Goal: Connect with others: Connect with others

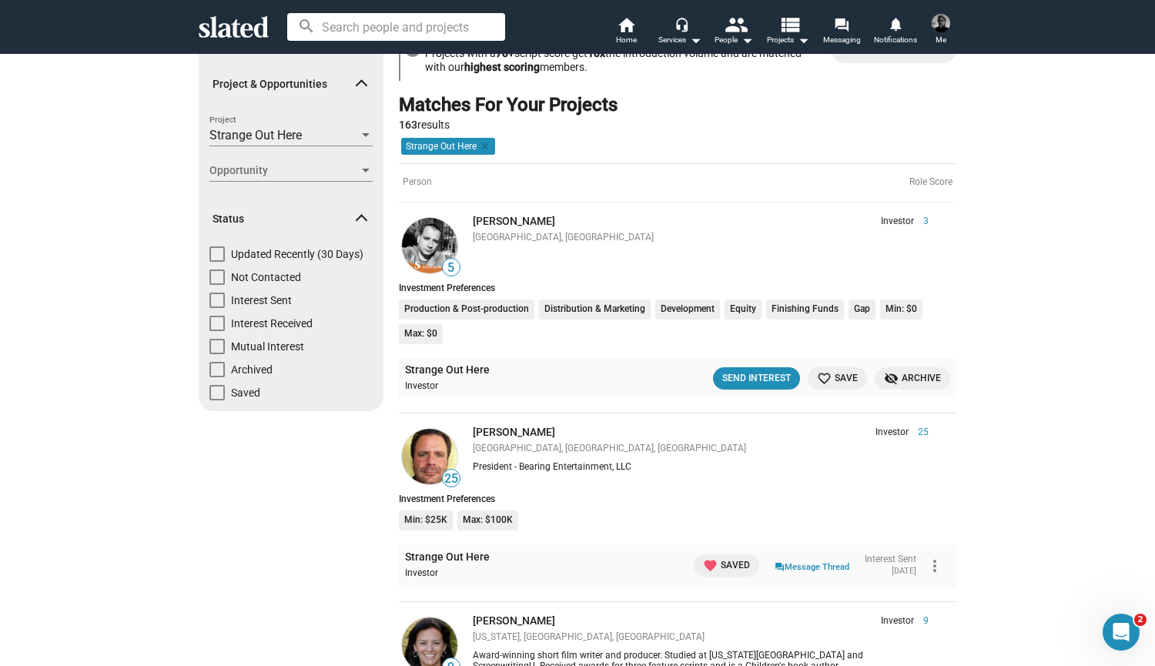
scroll to position [62, 0]
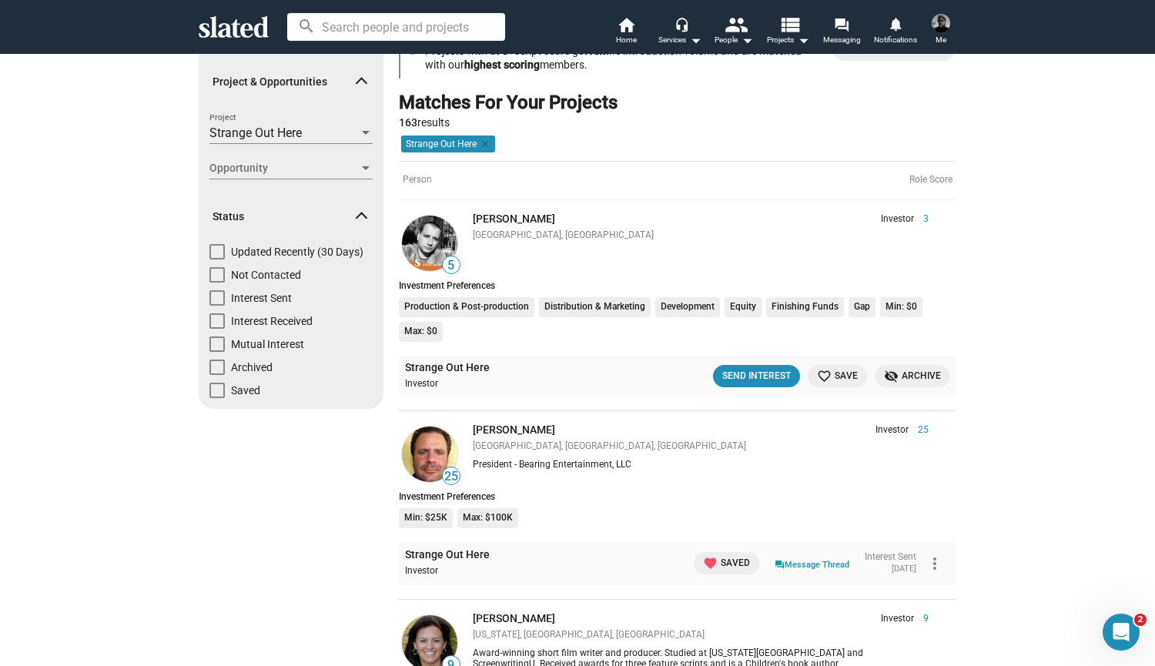
click at [423, 240] on img at bounding box center [429, 243] width 55 height 55
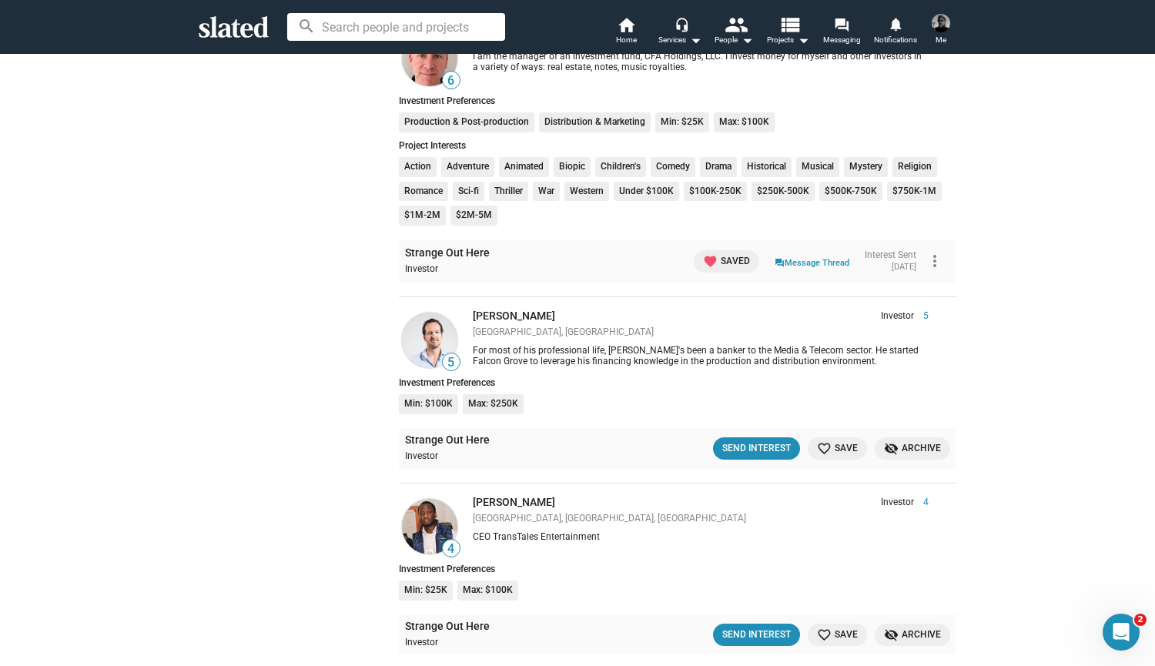
scroll to position [1213, 0]
click at [823, 441] on mat-icon "favorite_border" at bounding box center [824, 447] width 15 height 15
click at [747, 440] on div "Send Interest" at bounding box center [750, 448] width 69 height 16
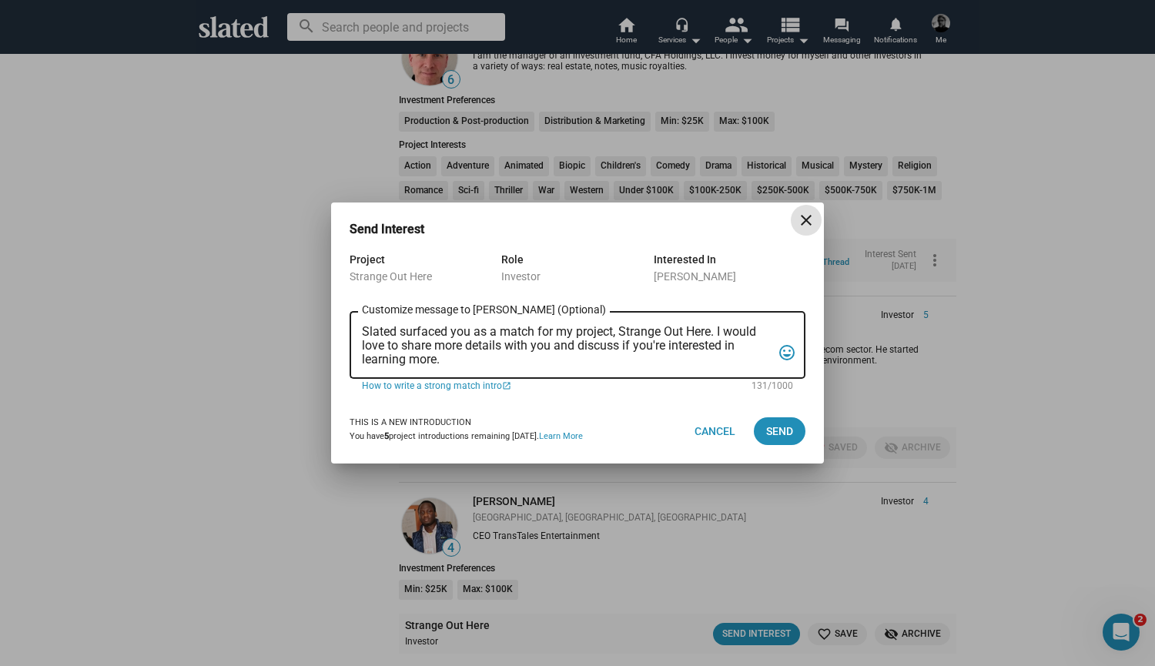
click at [512, 354] on textarea "Slated surfaced you as a match for my project, Strange Out Here. I would love t…" at bounding box center [567, 346] width 410 height 42
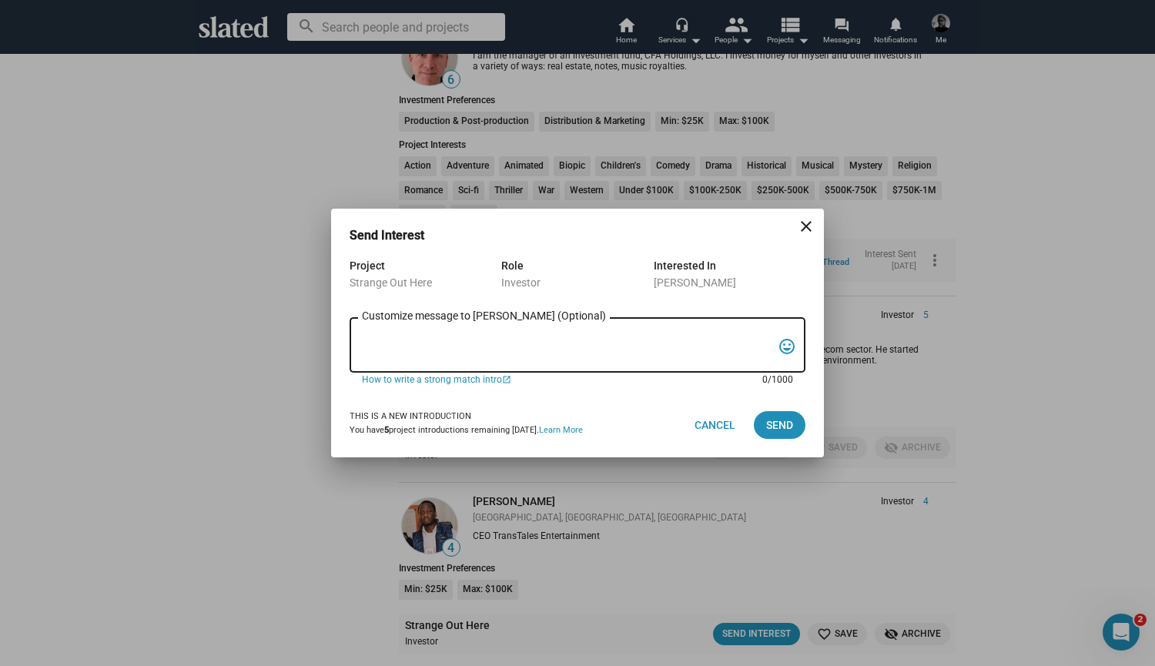
type textarea "J"
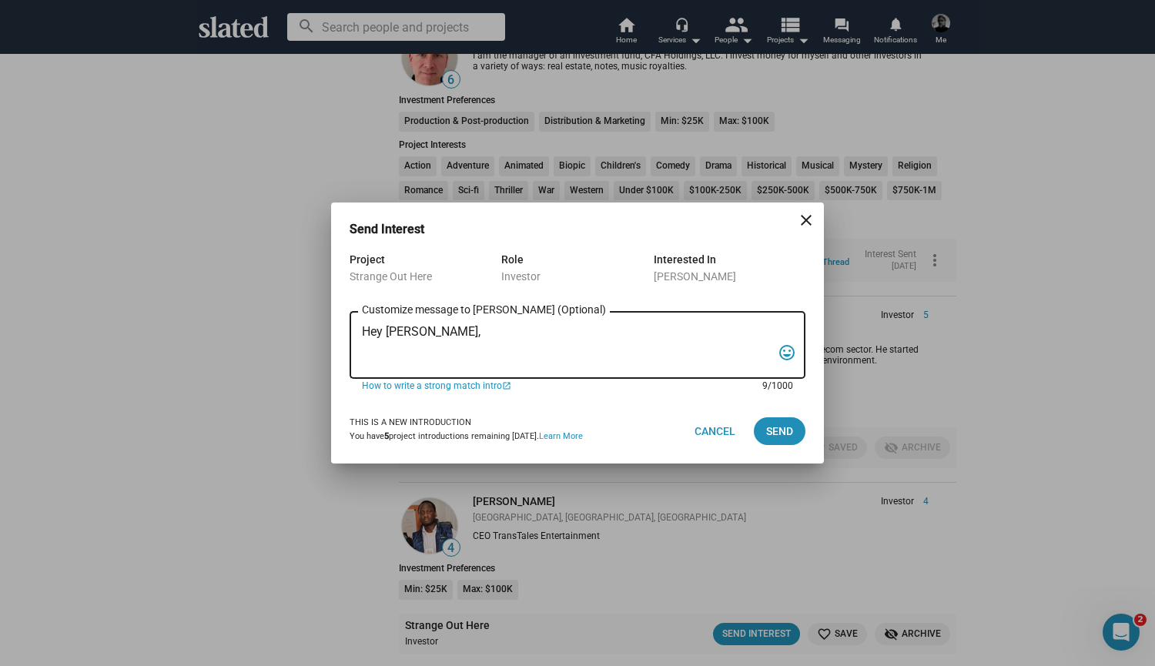
paste textarea "I've got a rock and roll feature doc that is going into post production and is …"
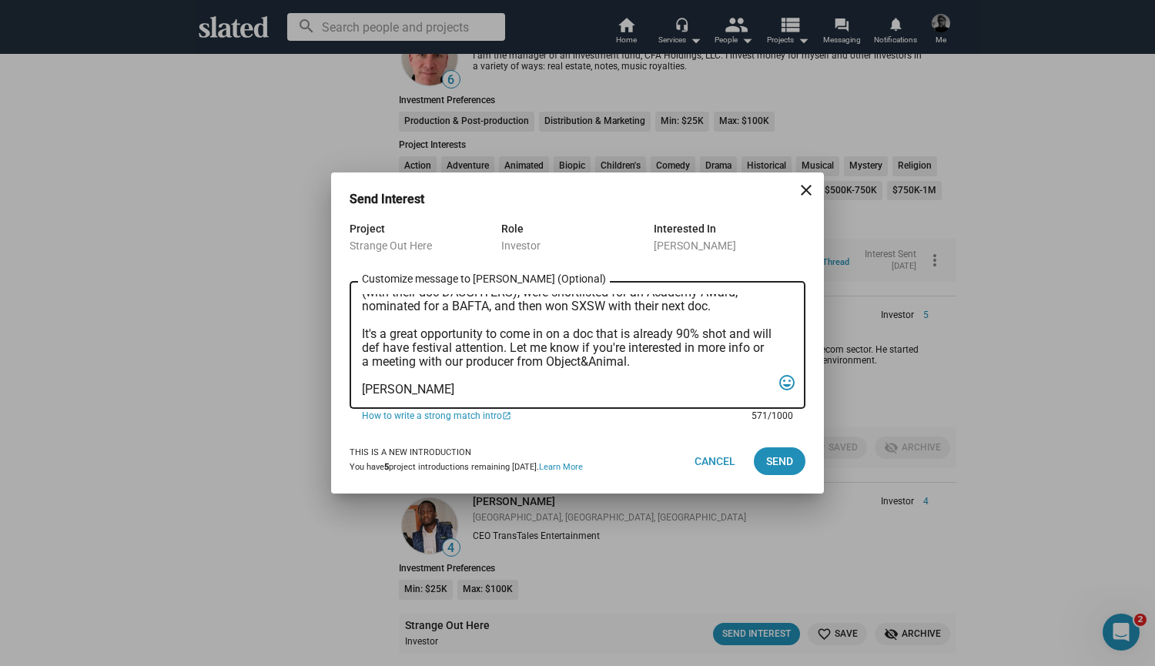
scroll to position [133, 0]
type textarea "Hey David, I've got a rock and roll feature doc that is going into post product…"
click at [786, 465] on span "Send" at bounding box center [779, 461] width 27 height 28
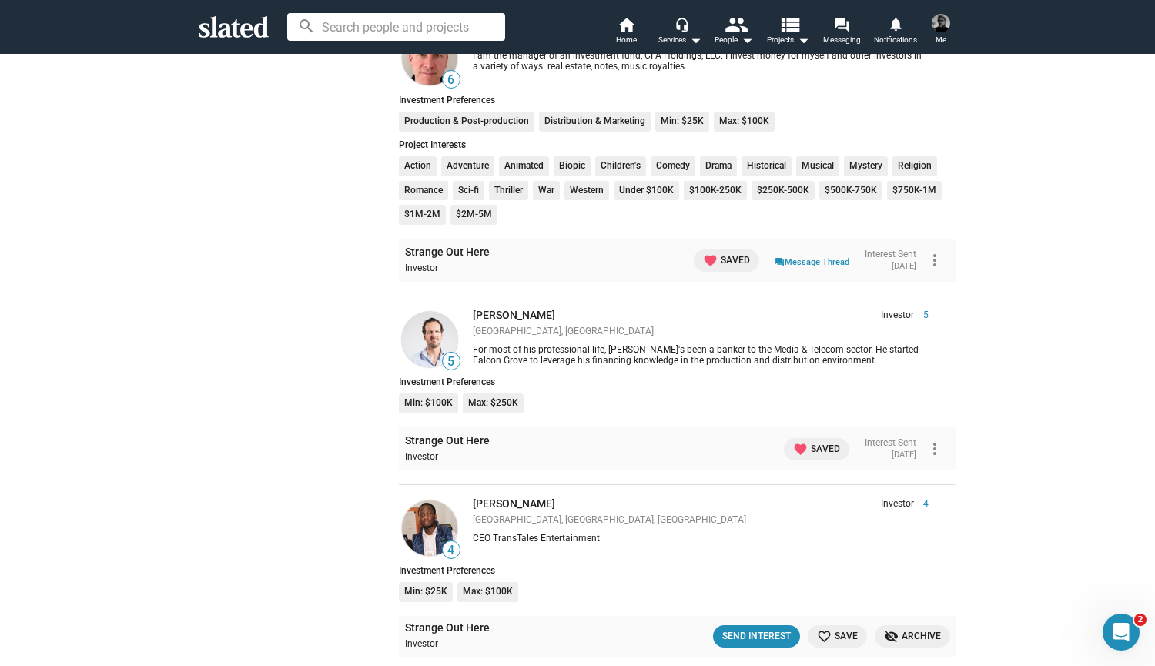
click at [430, 335] on img at bounding box center [429, 339] width 55 height 55
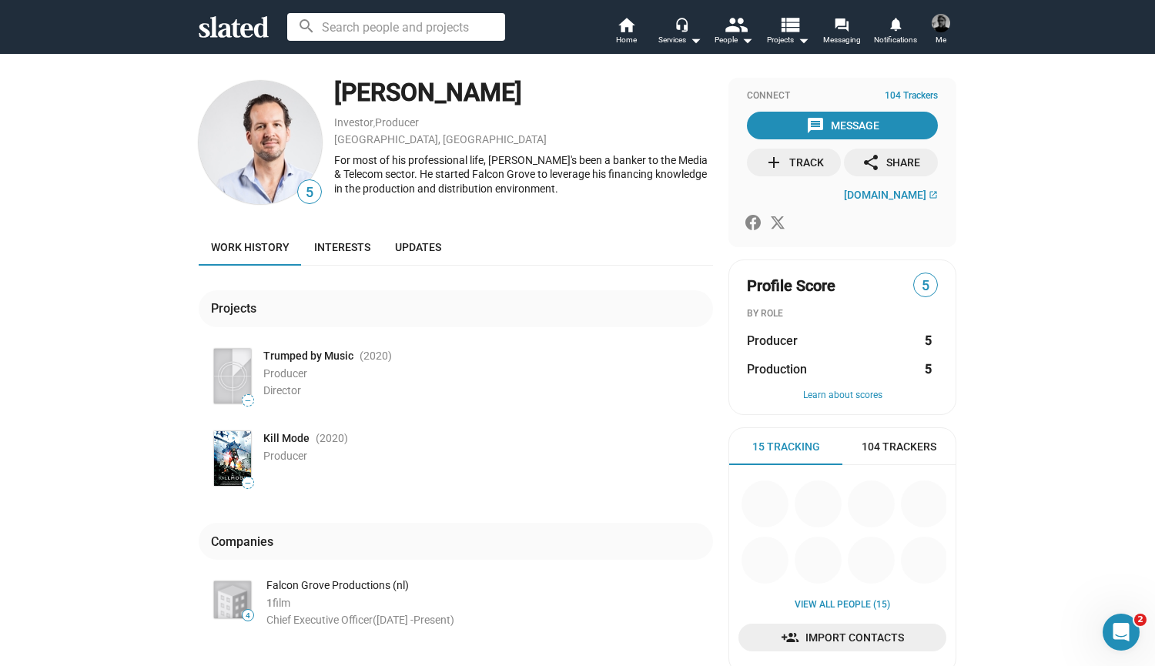
click at [769, 162] on mat-icon "add" at bounding box center [774, 162] width 18 height 18
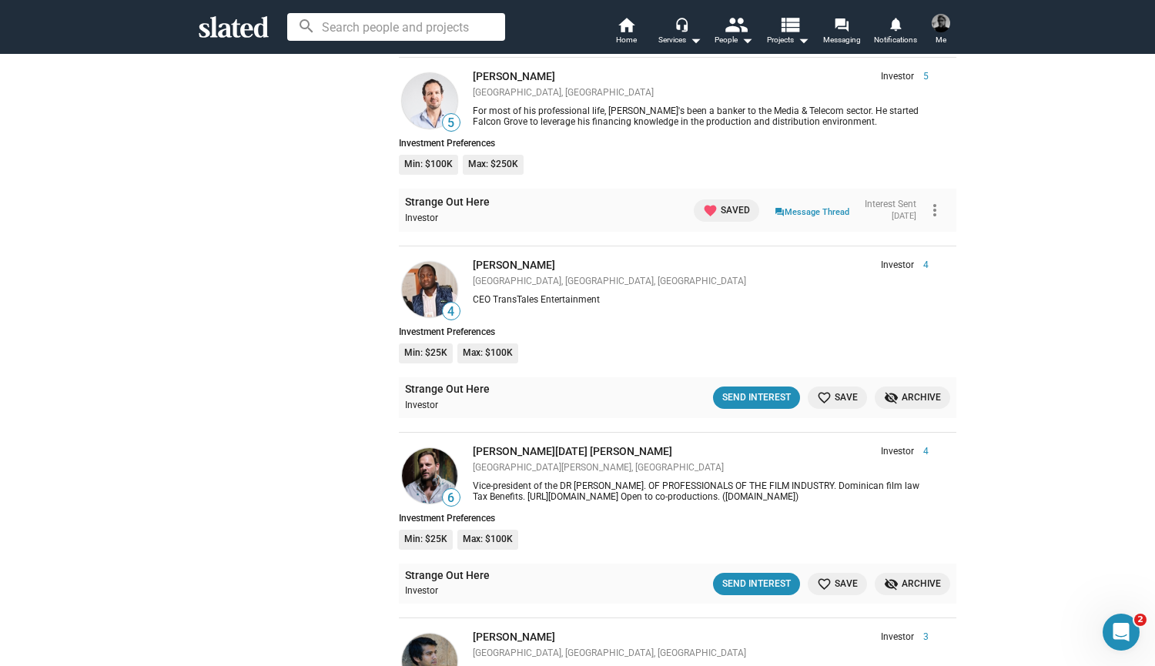
scroll to position [1454, 0]
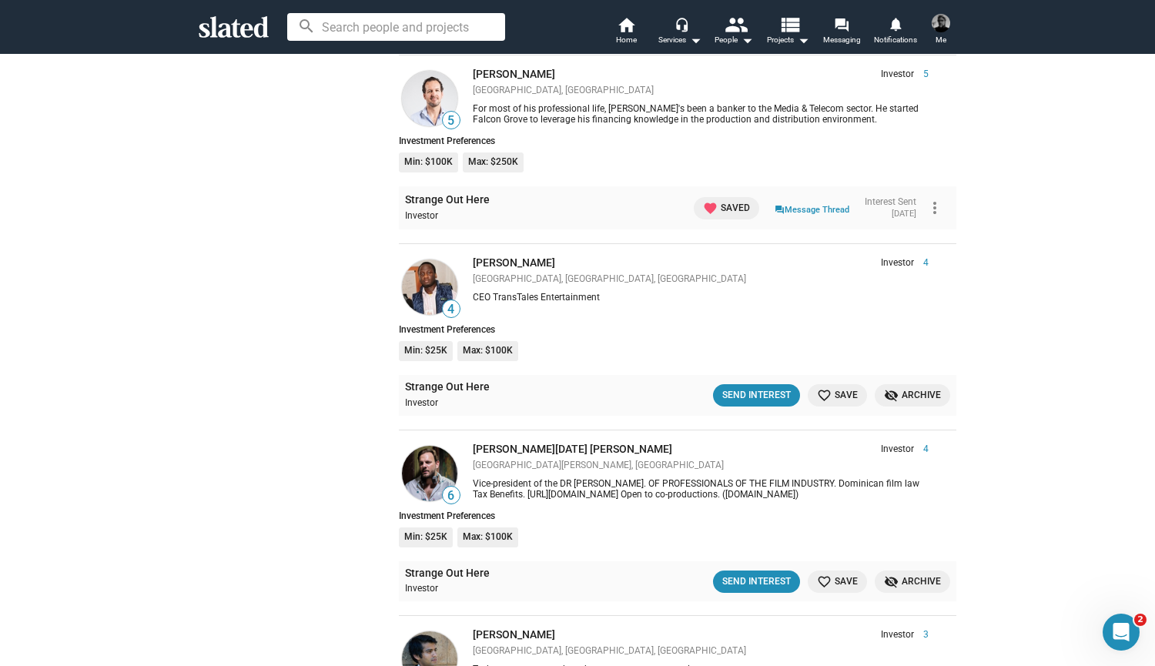
click at [430, 273] on img at bounding box center [429, 286] width 55 height 55
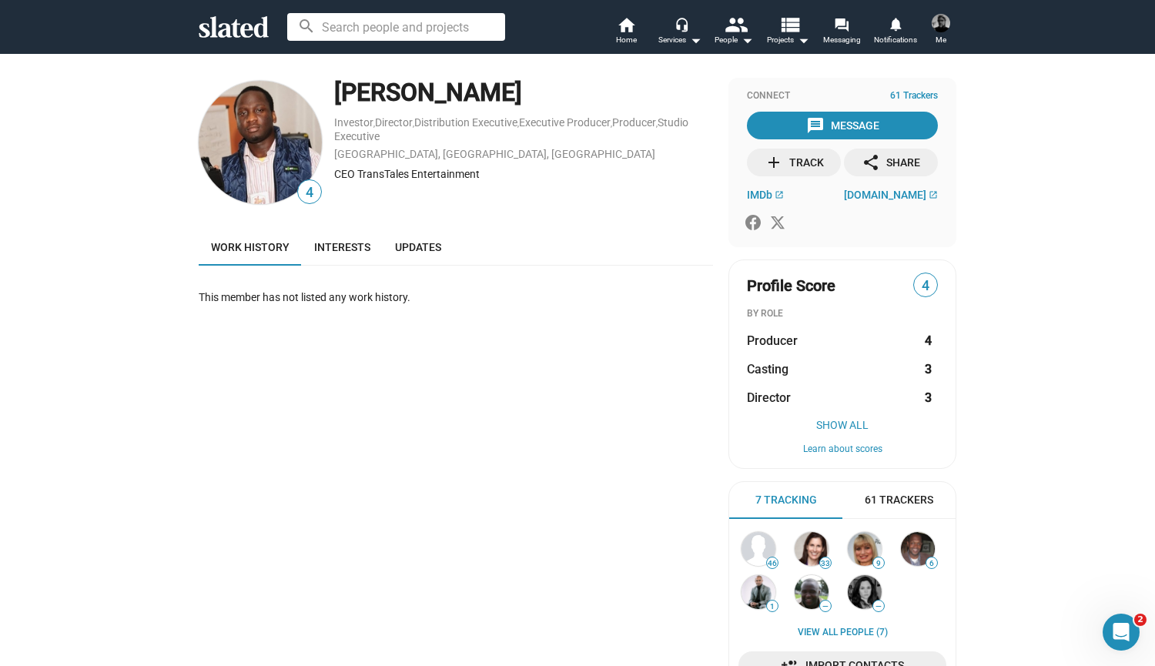
click at [772, 164] on mat-icon "add" at bounding box center [774, 162] width 18 height 18
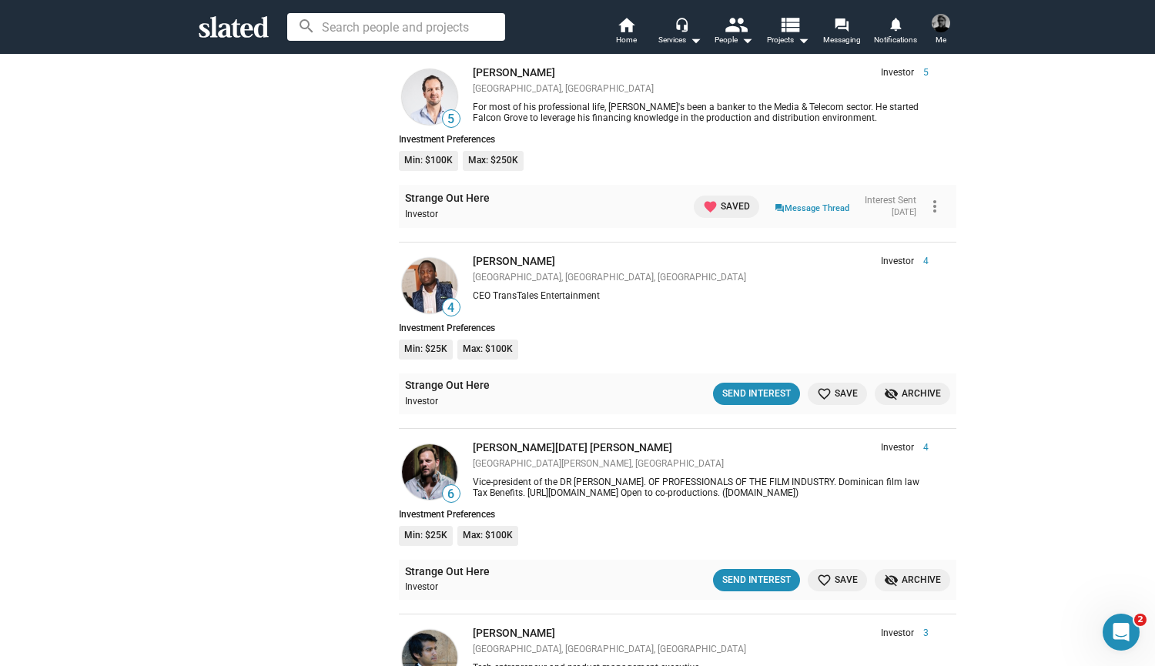
scroll to position [1458, 0]
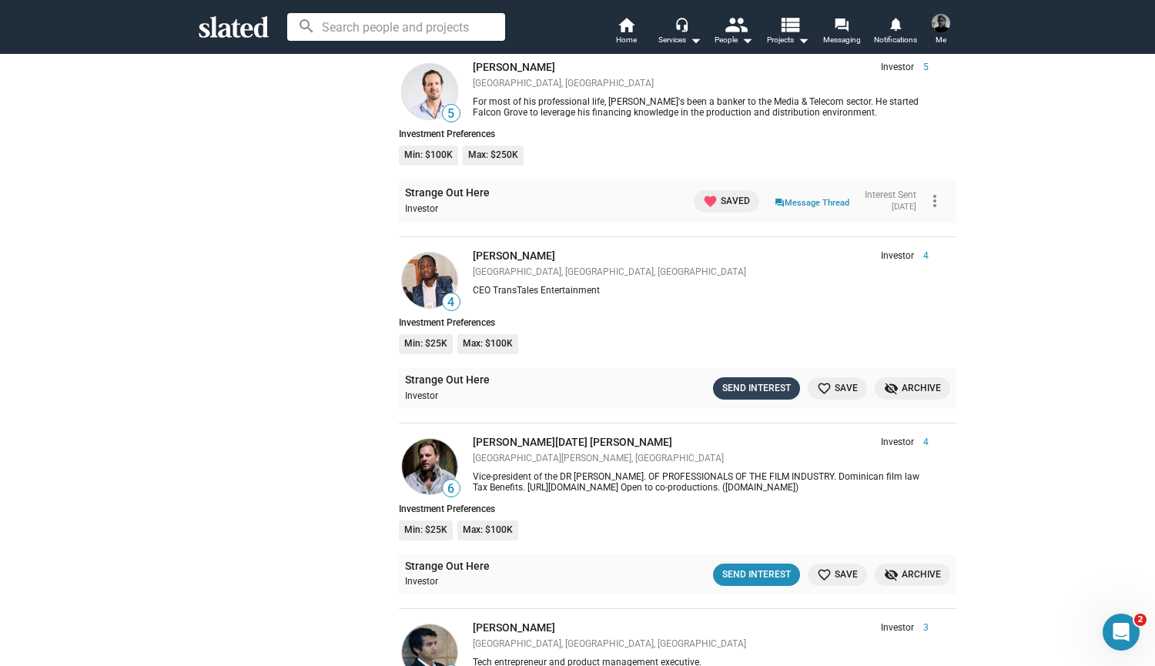
click at [740, 381] on div "Send Interest" at bounding box center [756, 388] width 69 height 16
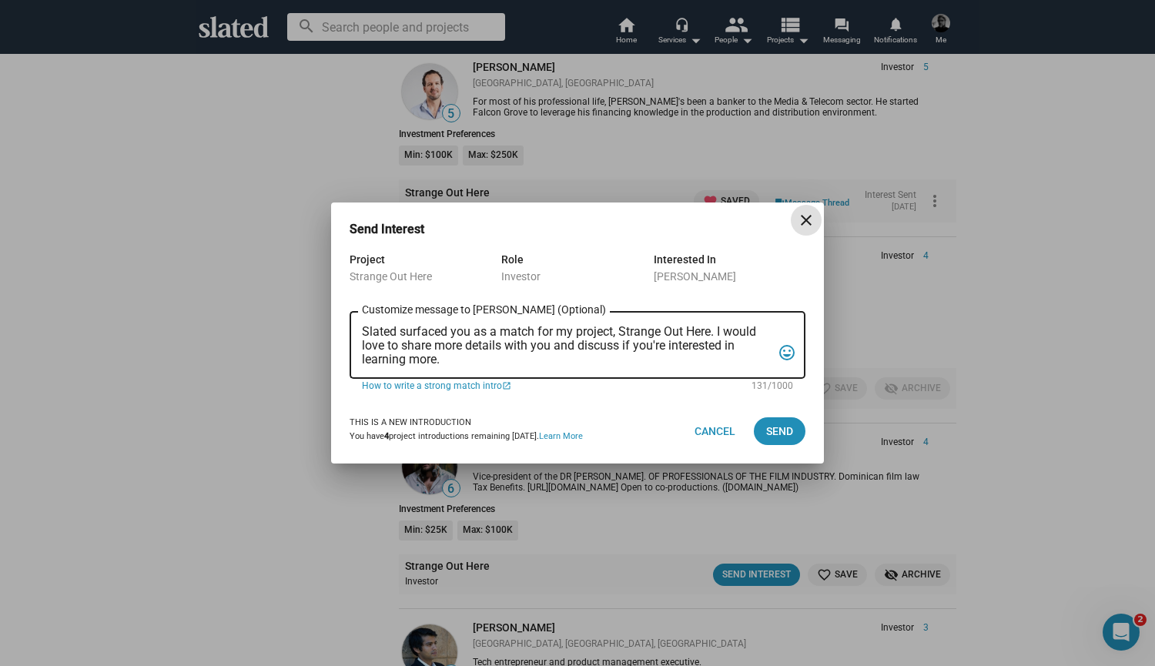
click at [493, 357] on textarea "Slated surfaced you as a match for my project, Strange Out Here. I would love t…" at bounding box center [567, 346] width 410 height 42
drag, startPoint x: 460, startPoint y: 360, endPoint x: 357, endPoint y: 333, distance: 105.9
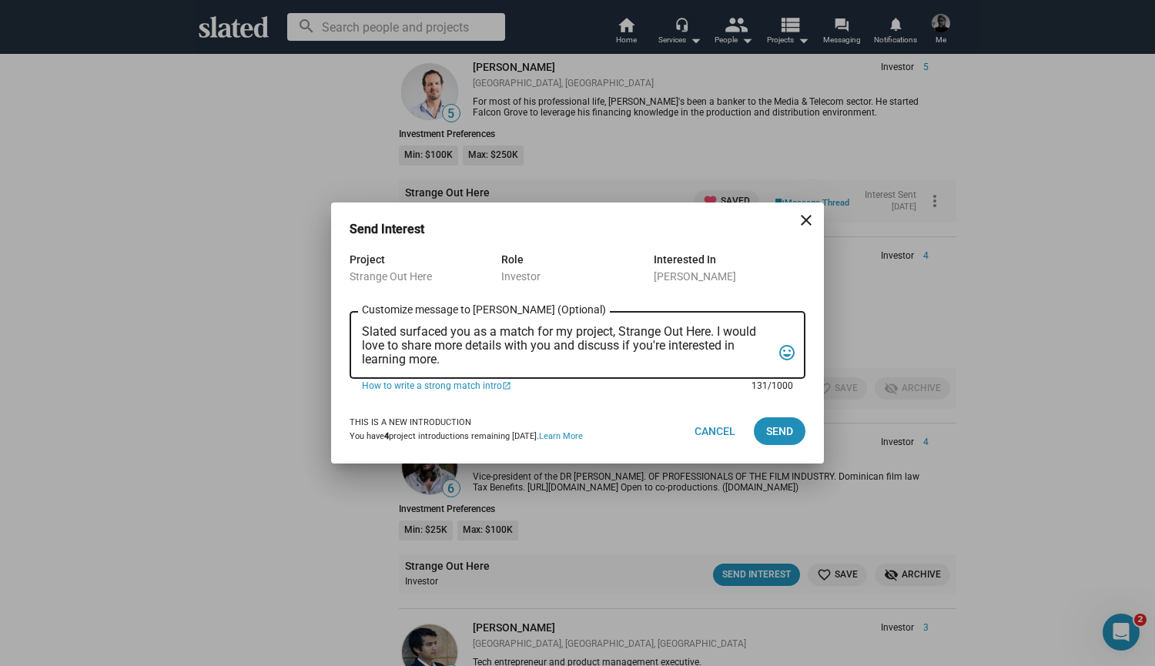
click at [357, 333] on div "Slated surfaced you as a match for my project, Strange Out Here. I would love t…" at bounding box center [578, 344] width 456 height 70
paste textarea "I've got a rock and roll feature doc that is going into post production and is …"
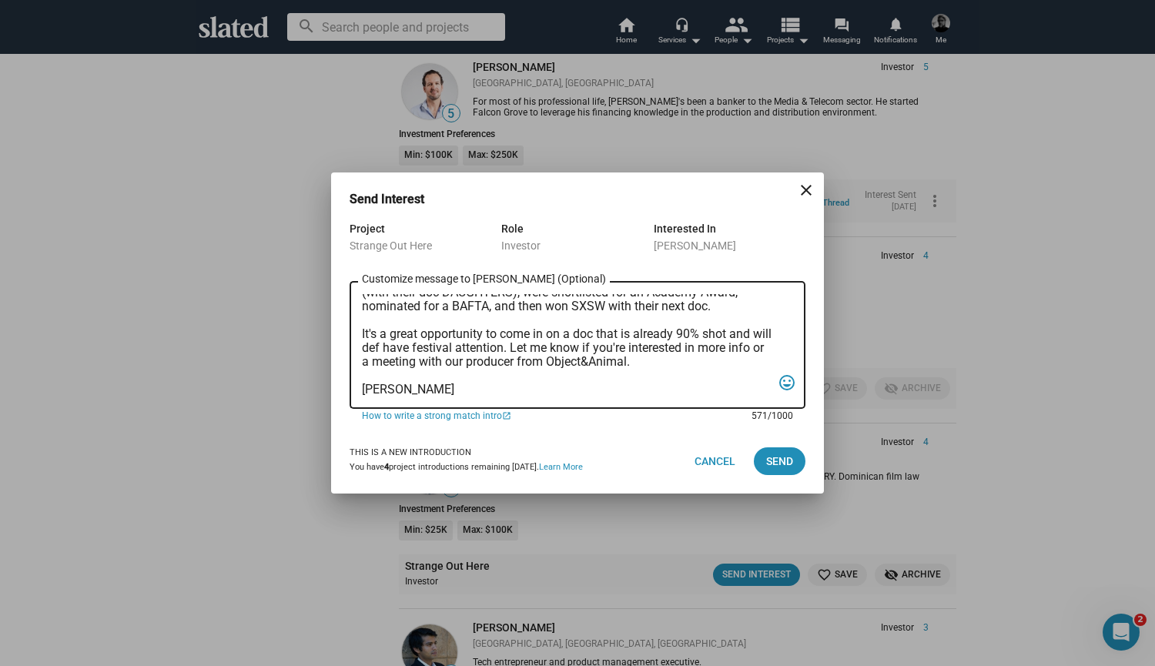
scroll to position [133, 0]
type textarea "Hey Segun, I've got a rock and roll feature doc that is going into post product…"
click at [781, 462] on span "Send" at bounding box center [779, 461] width 27 height 28
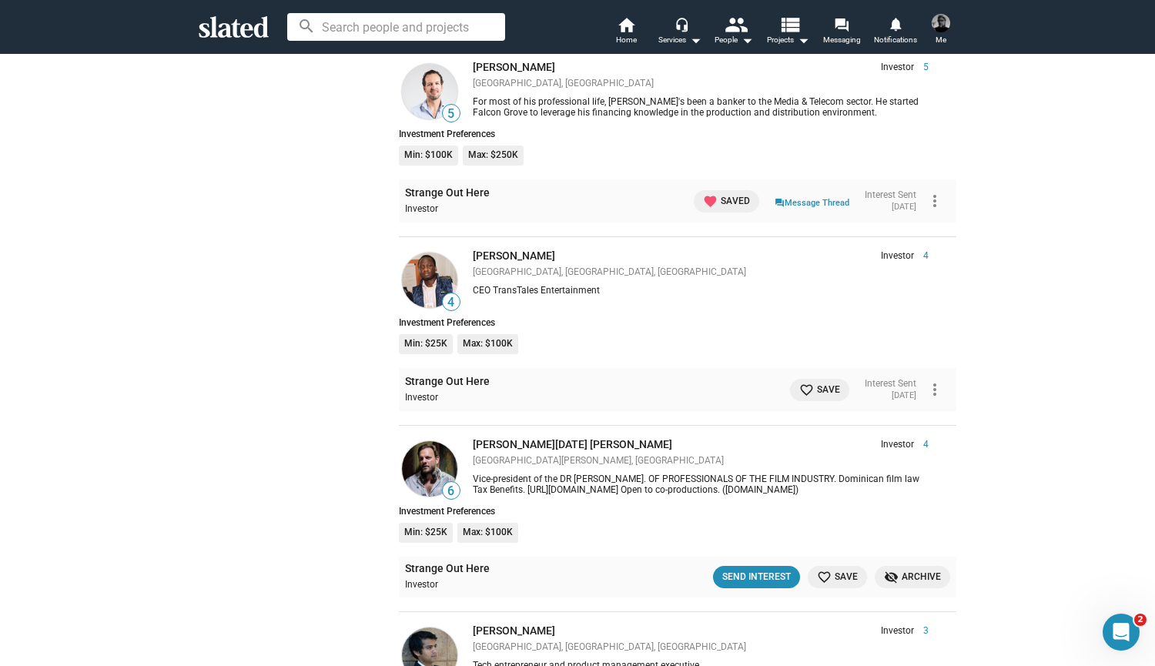
click at [799, 383] on mat-icon "favorite_border" at bounding box center [806, 390] width 15 height 15
click at [427, 266] on img at bounding box center [429, 280] width 55 height 55
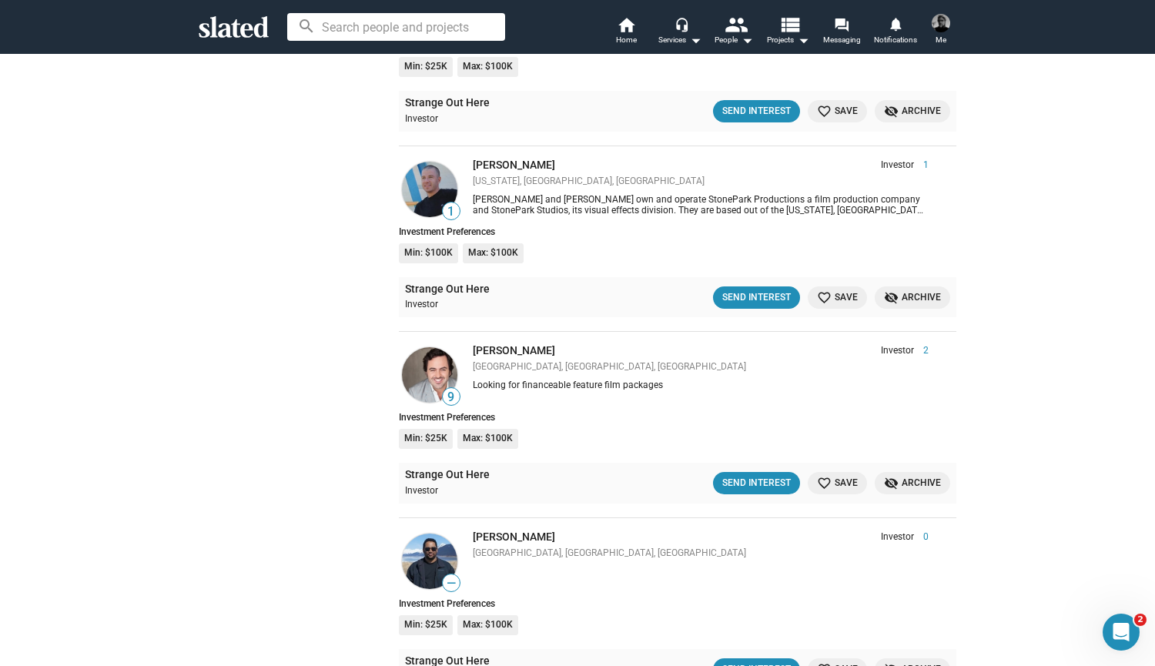
scroll to position [2314, 0]
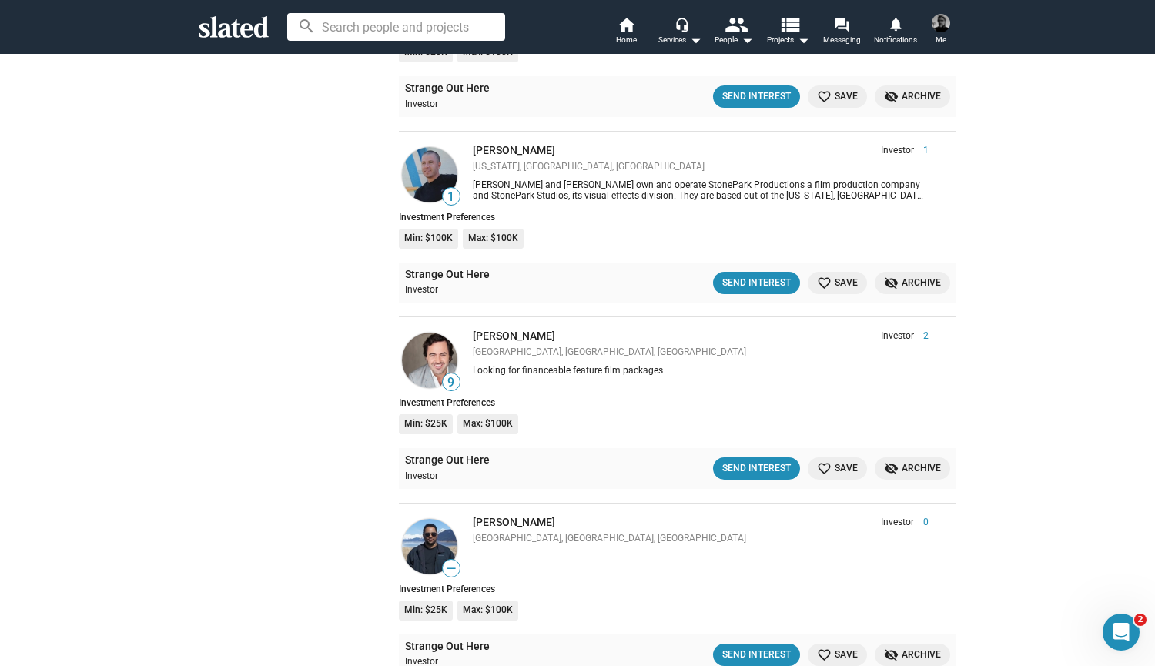
click at [831, 461] on mat-icon "favorite_border" at bounding box center [824, 468] width 15 height 15
click at [750, 460] on div "Send Interest" at bounding box center [750, 468] width 69 height 16
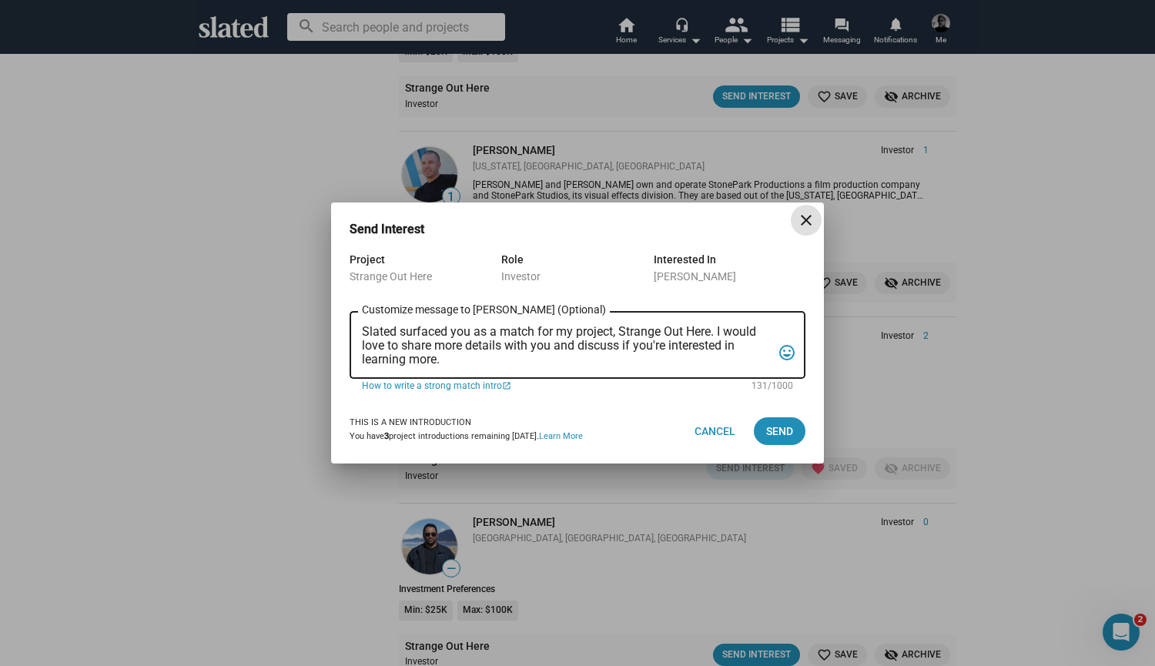
click at [493, 350] on textarea "Slated surfaced you as a match for my project, Strange Out Here. I would love t…" at bounding box center [567, 346] width 410 height 42
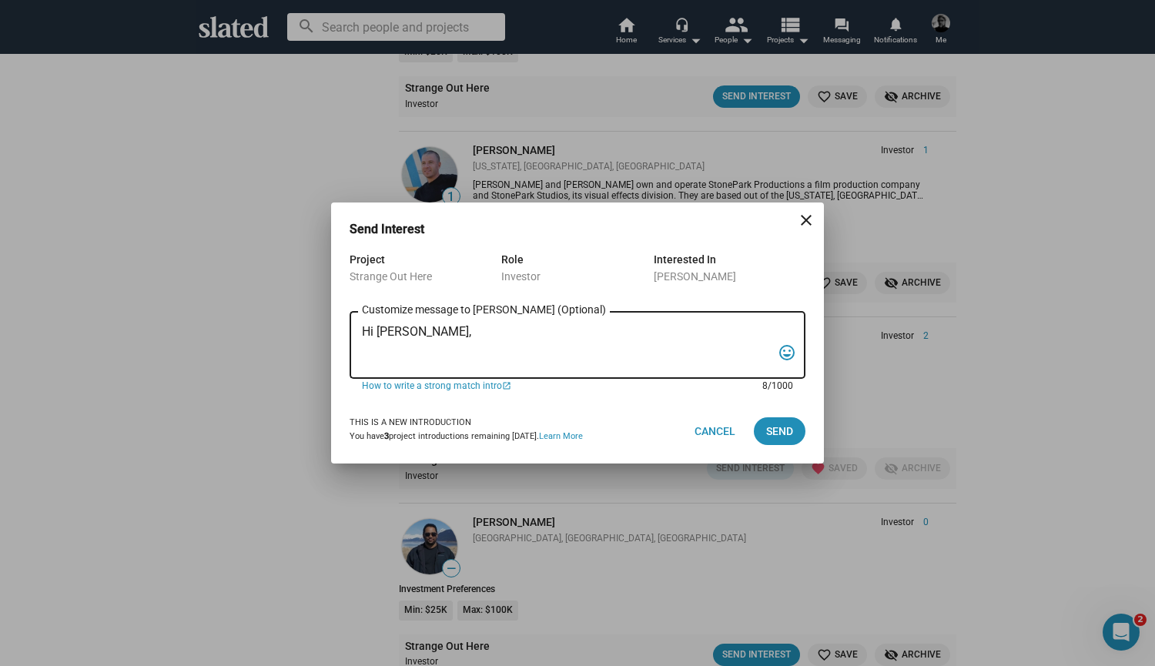
paste textarea "I've got a rock and roll feature doc that is going into post production and is …"
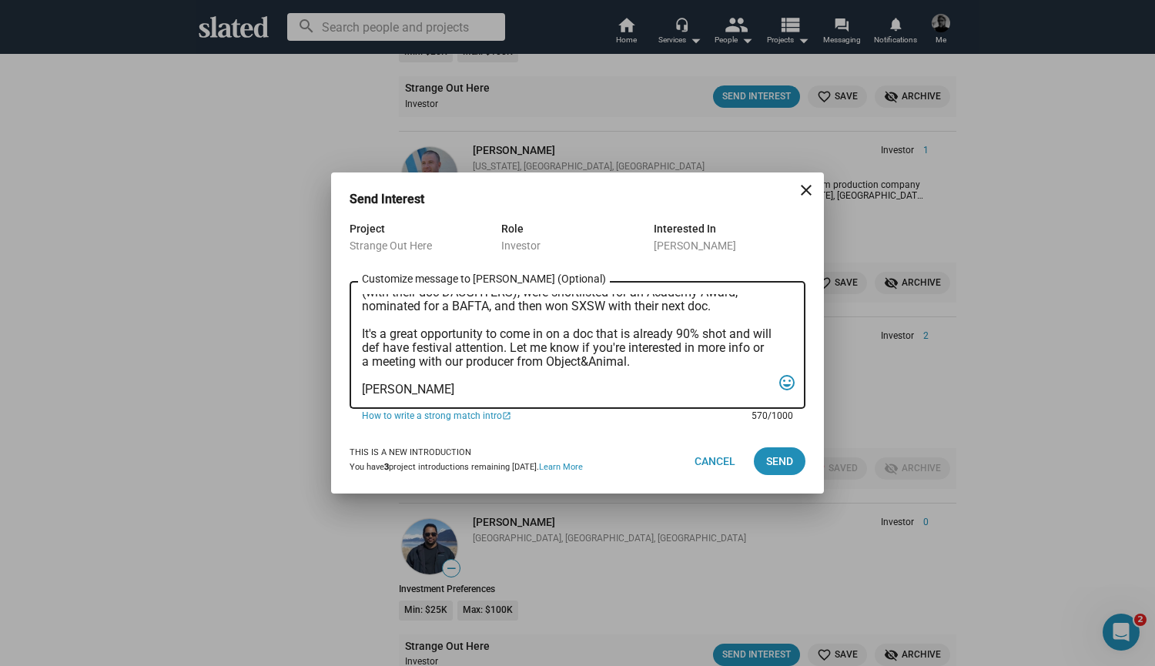
scroll to position [133, 0]
type textarea "Hi David, I've got a rock and roll feature doc that is going into post producti…"
click at [776, 457] on span "Send" at bounding box center [779, 461] width 27 height 28
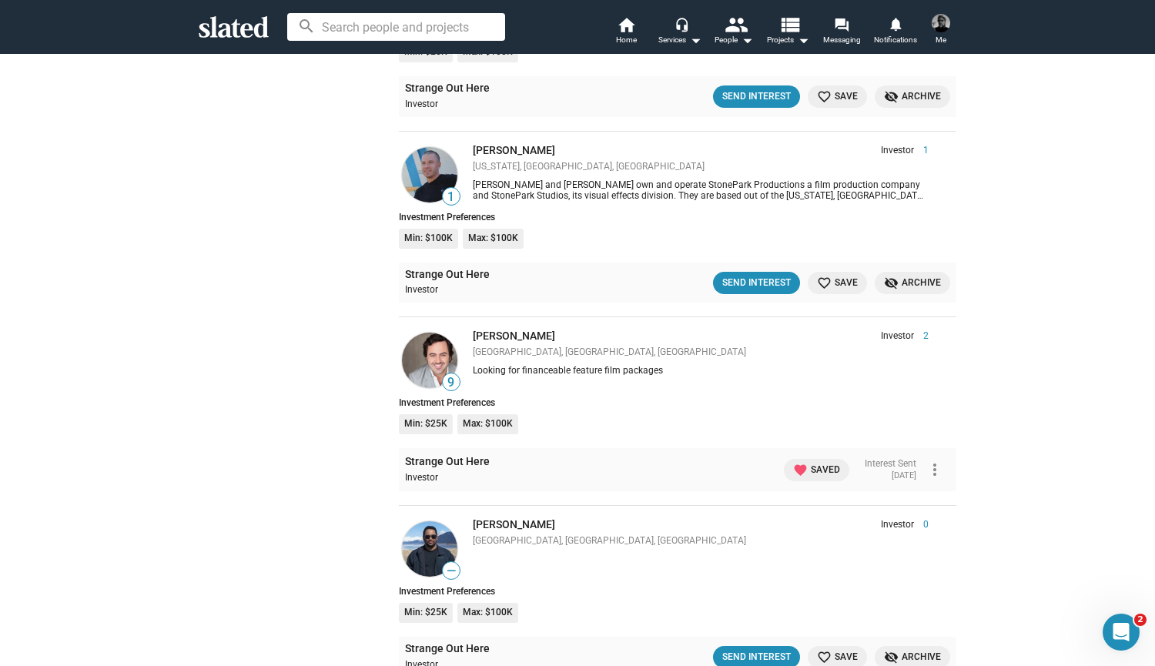
click at [429, 348] on img at bounding box center [429, 360] width 55 height 55
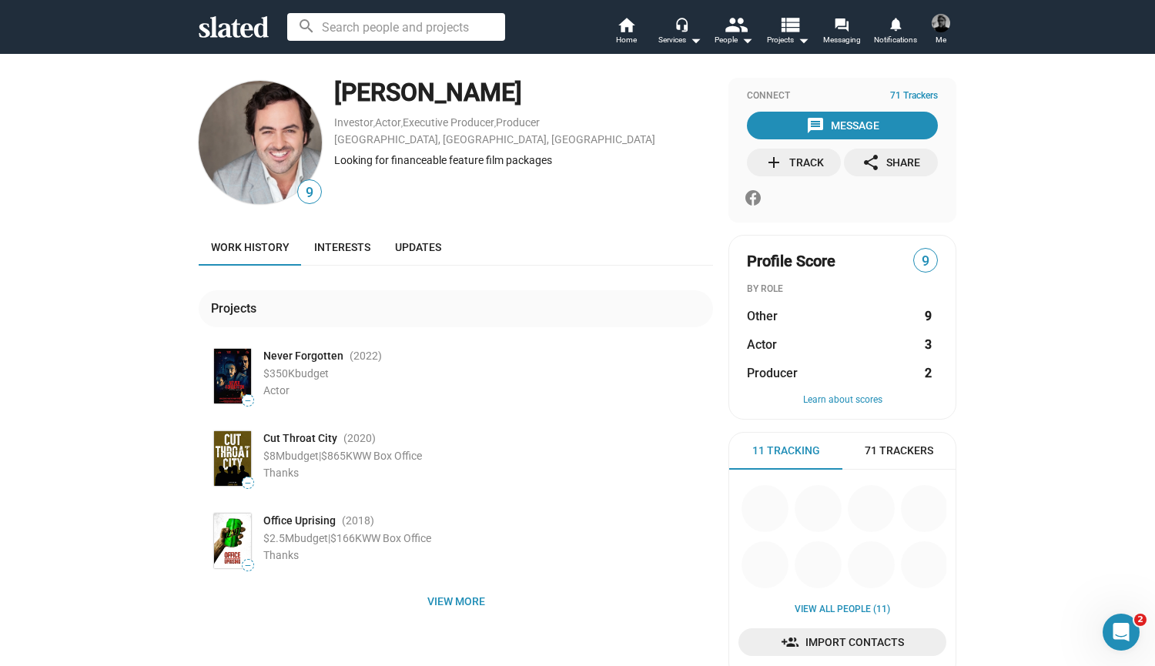
click at [781, 164] on mat-icon "add" at bounding box center [774, 162] width 18 height 18
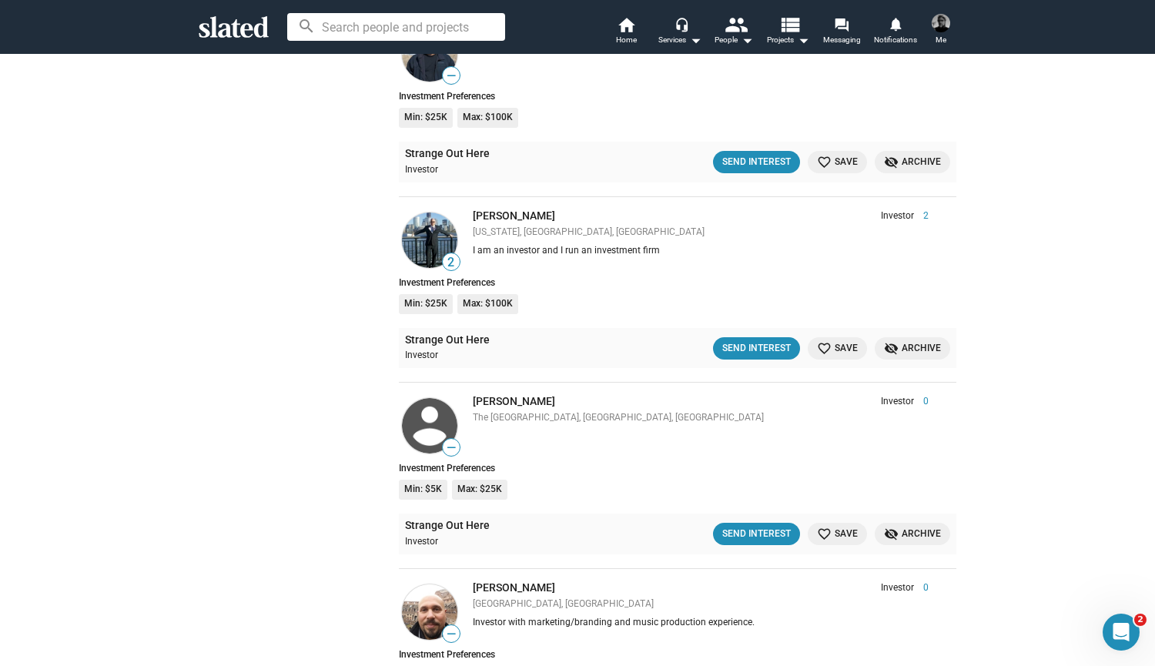
scroll to position [2810, 0]
click at [826, 340] on mat-icon "favorite_border" at bounding box center [824, 347] width 15 height 15
click at [748, 340] on div "Send Interest" at bounding box center [750, 348] width 69 height 16
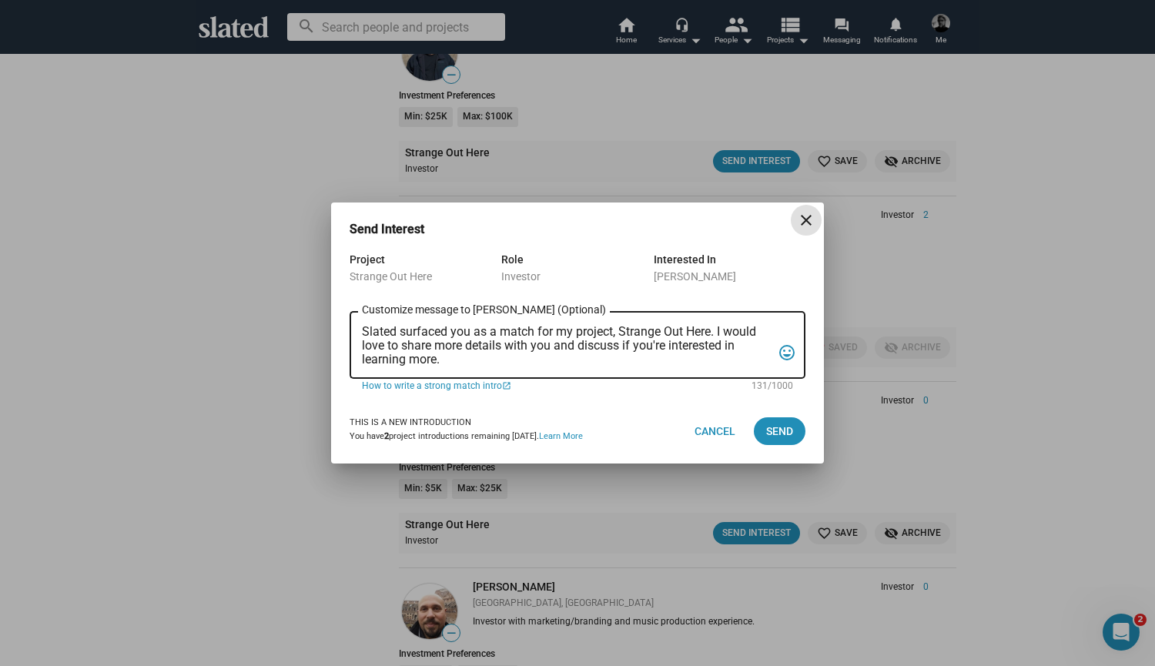
click at [480, 359] on textarea "Slated surfaced you as a match for my project, Strange Out Here. I would love t…" at bounding box center [567, 346] width 410 height 42
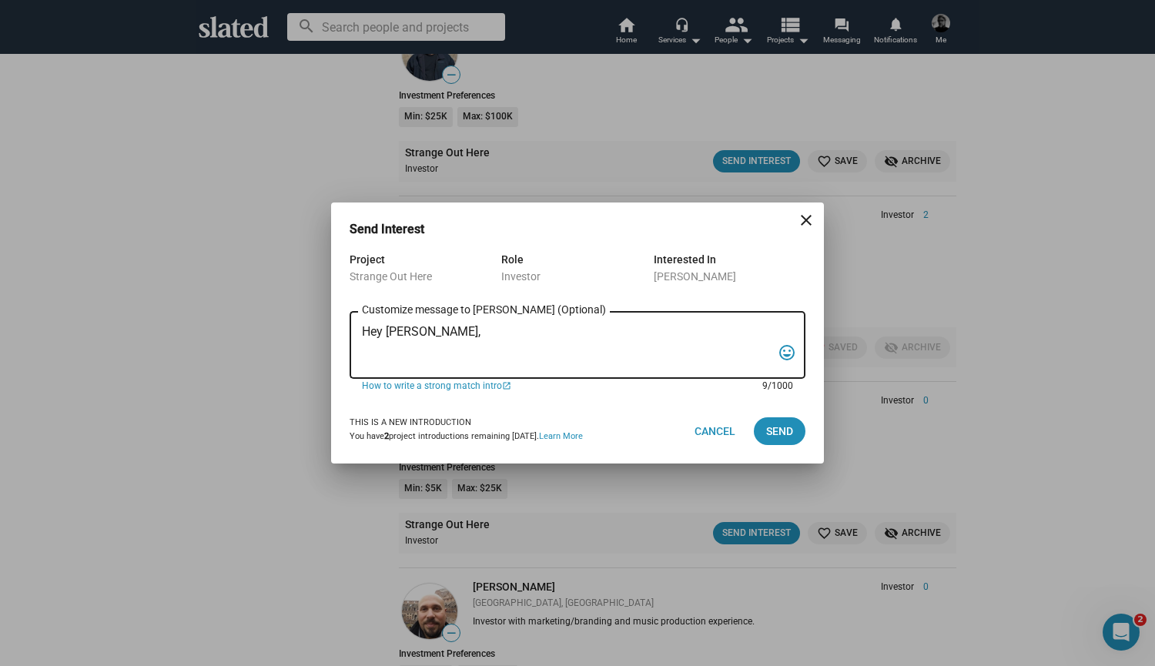
paste textarea "I've got a rock and roll feature doc that is going into post production and is …"
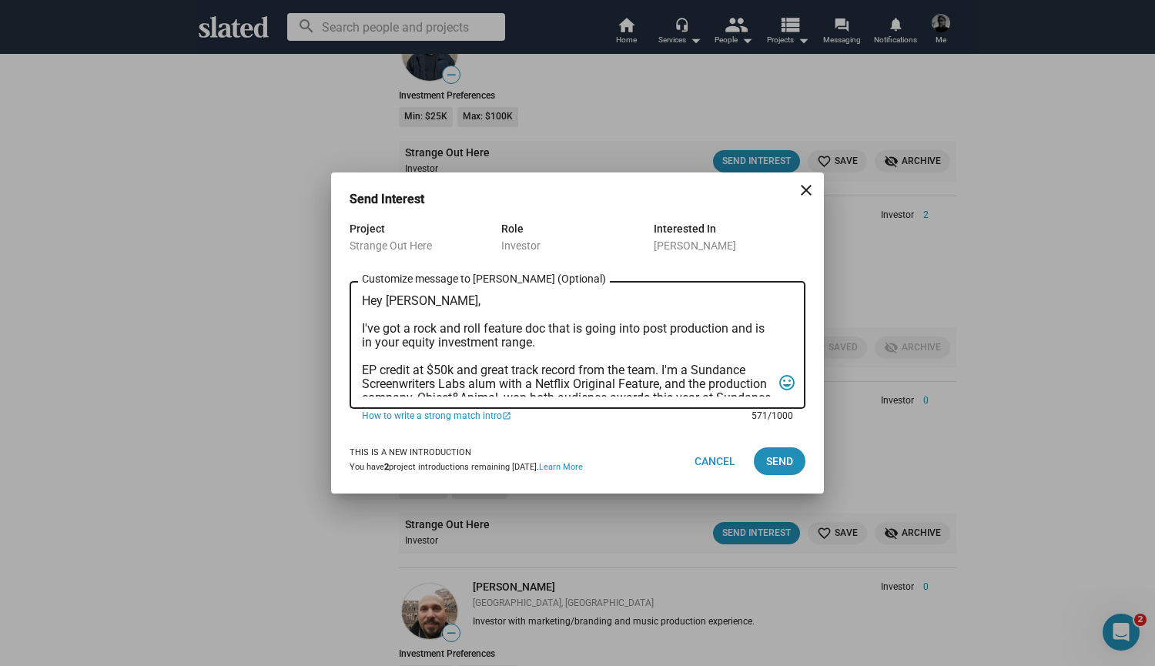
scroll to position [133, 0]
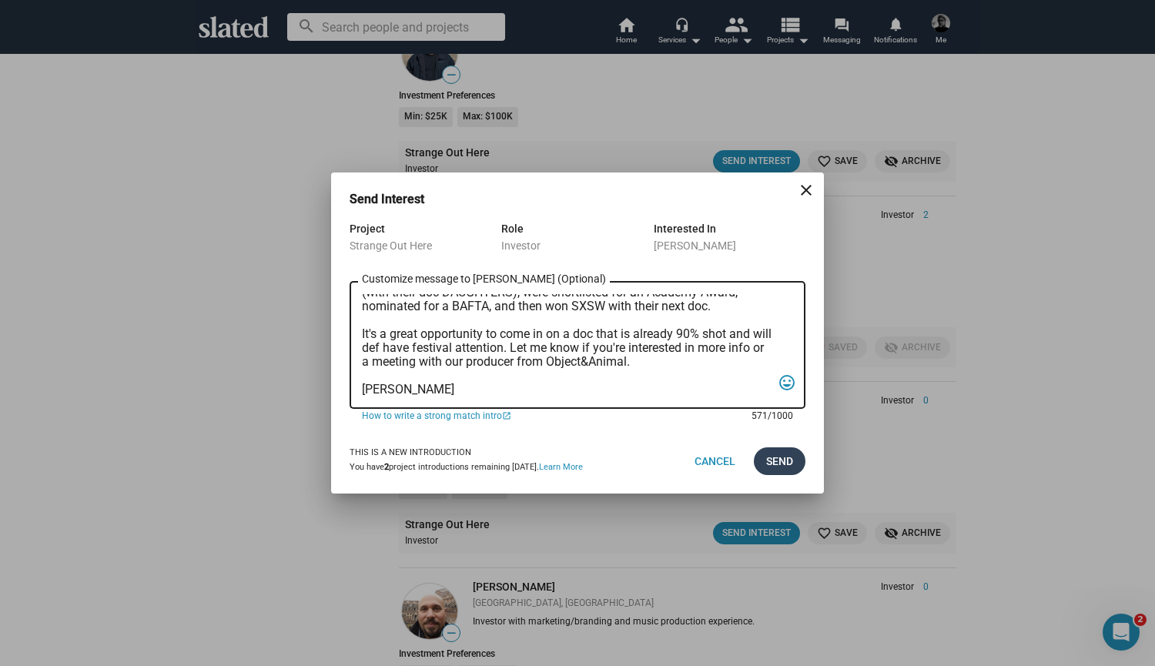
type textarea "Hey [PERSON_NAME], I've got a rock and roll feature doc that is going into post…"
click at [769, 461] on span "Send" at bounding box center [779, 461] width 27 height 28
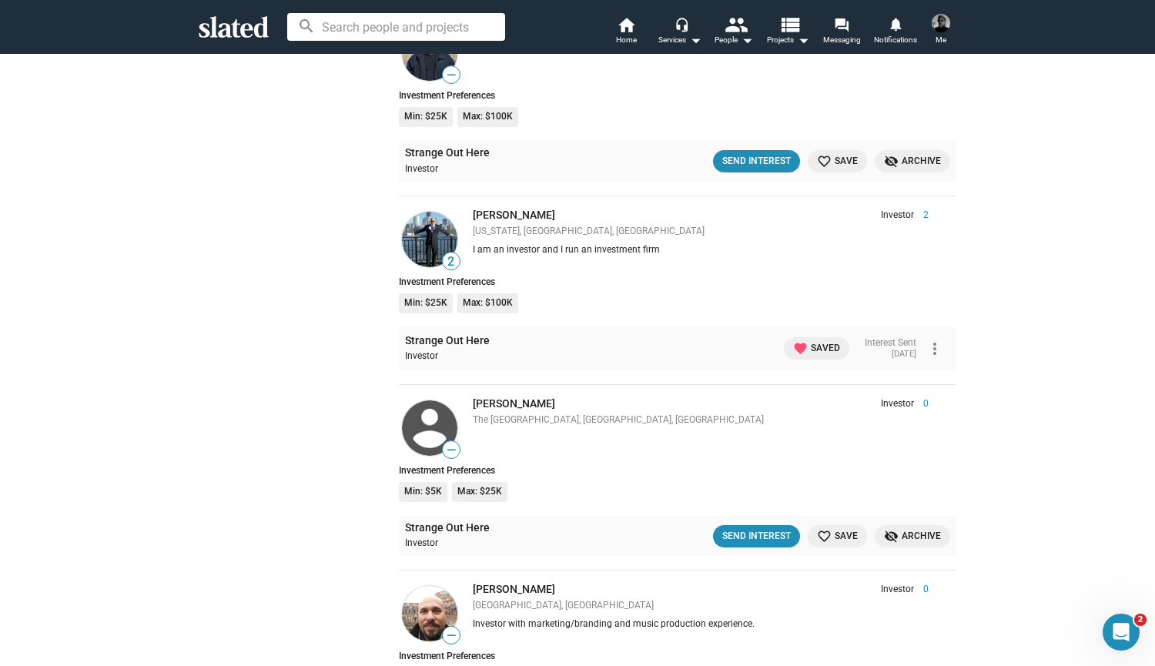
click at [423, 228] on img at bounding box center [429, 239] width 55 height 55
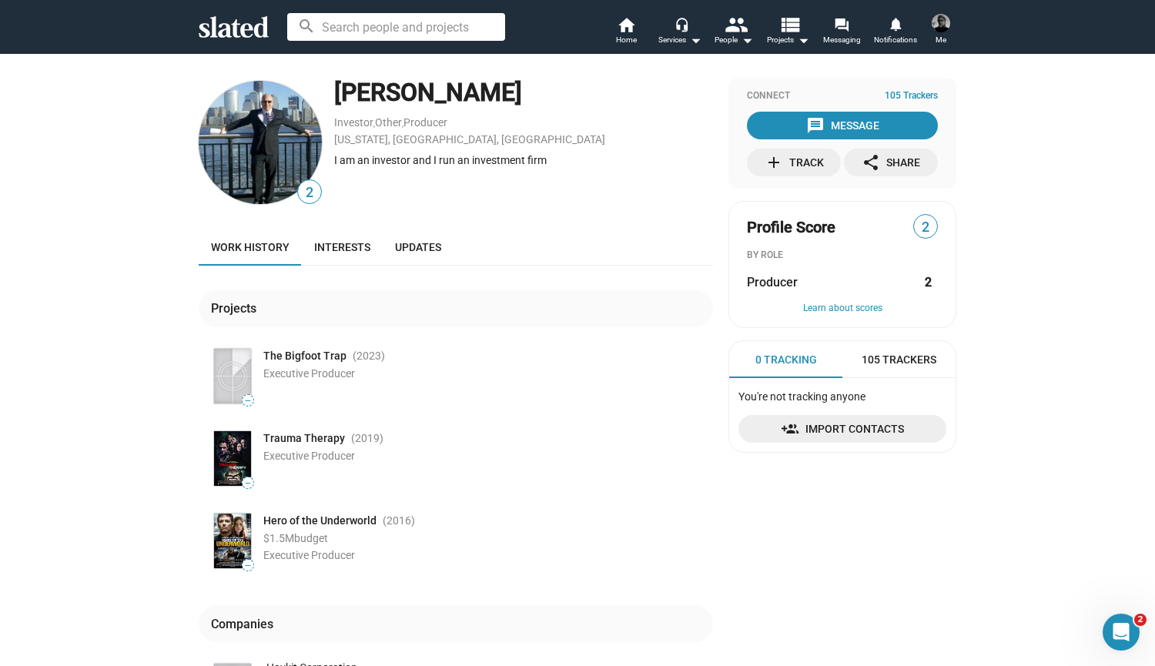
click at [770, 163] on mat-icon "add" at bounding box center [774, 162] width 18 height 18
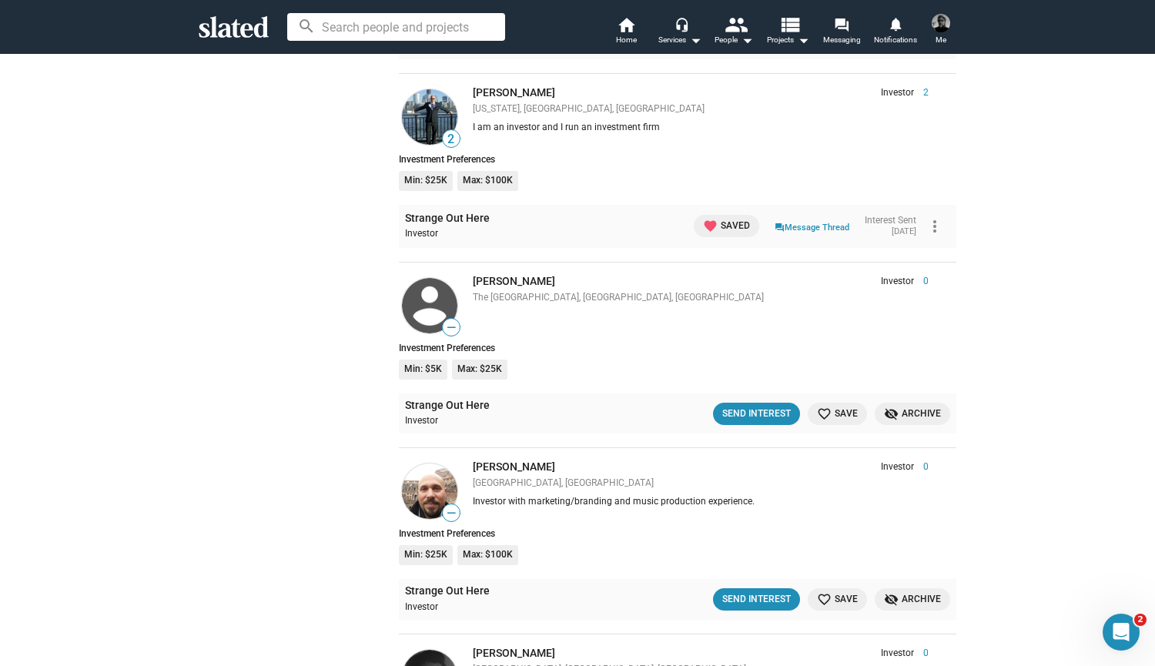
scroll to position [2936, 0]
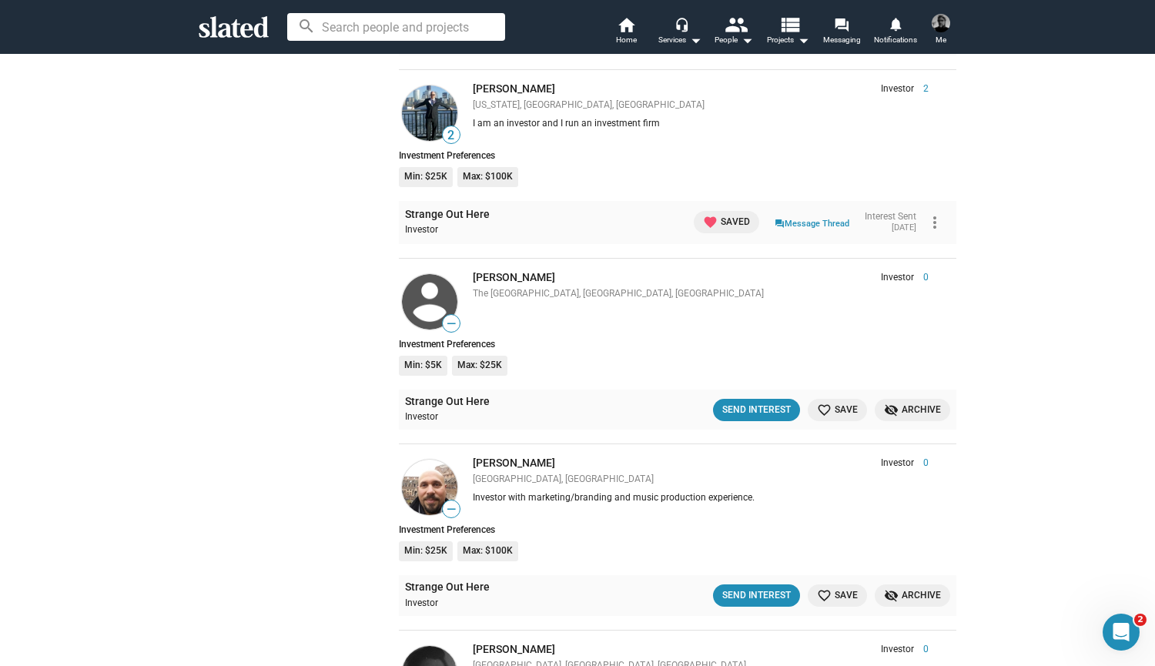
click at [824, 588] on mat-icon "favorite_border" at bounding box center [824, 595] width 15 height 15
click at [738, 587] on div "Send Interest" at bounding box center [750, 595] width 69 height 16
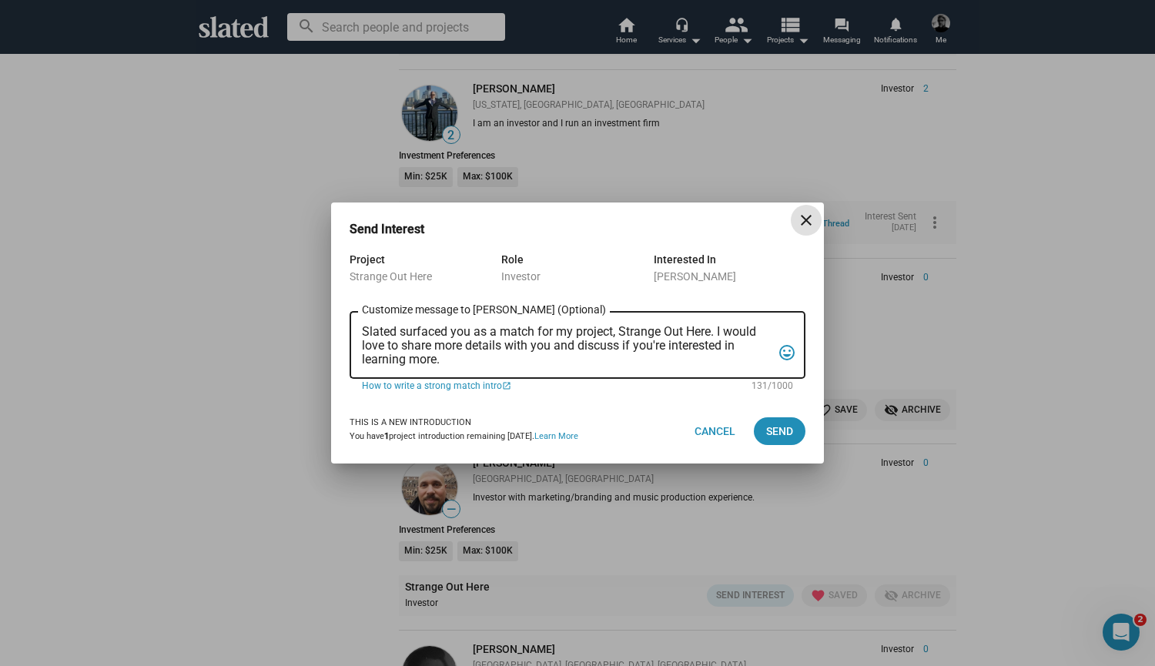
click at [443, 360] on textarea "Slated surfaced you as a match for my project, Strange Out Here. I would love t…" at bounding box center [567, 346] width 410 height 42
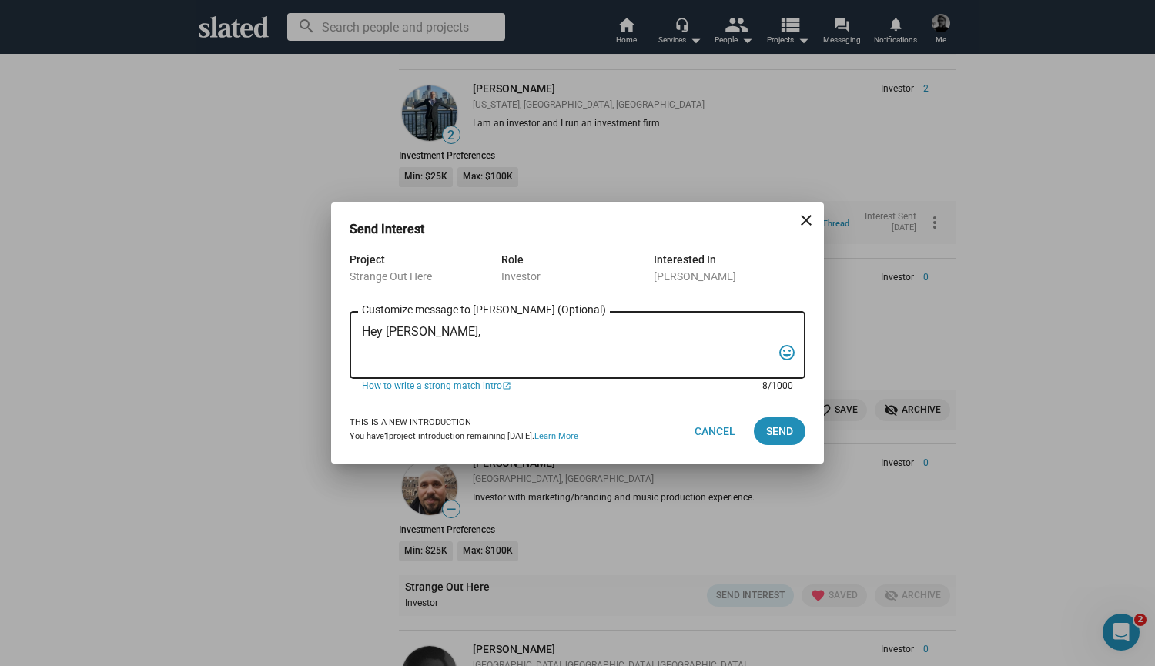
paste textarea "I've got a rock and roll feature doc that is going into post production and is …"
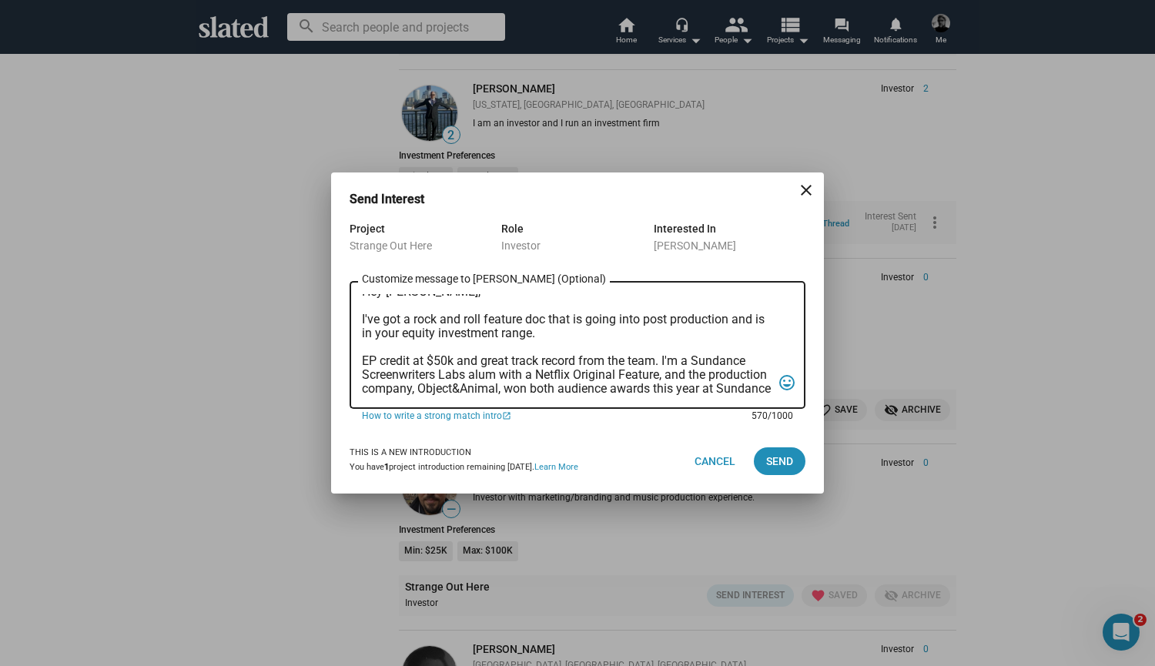
scroll to position [0, 0]
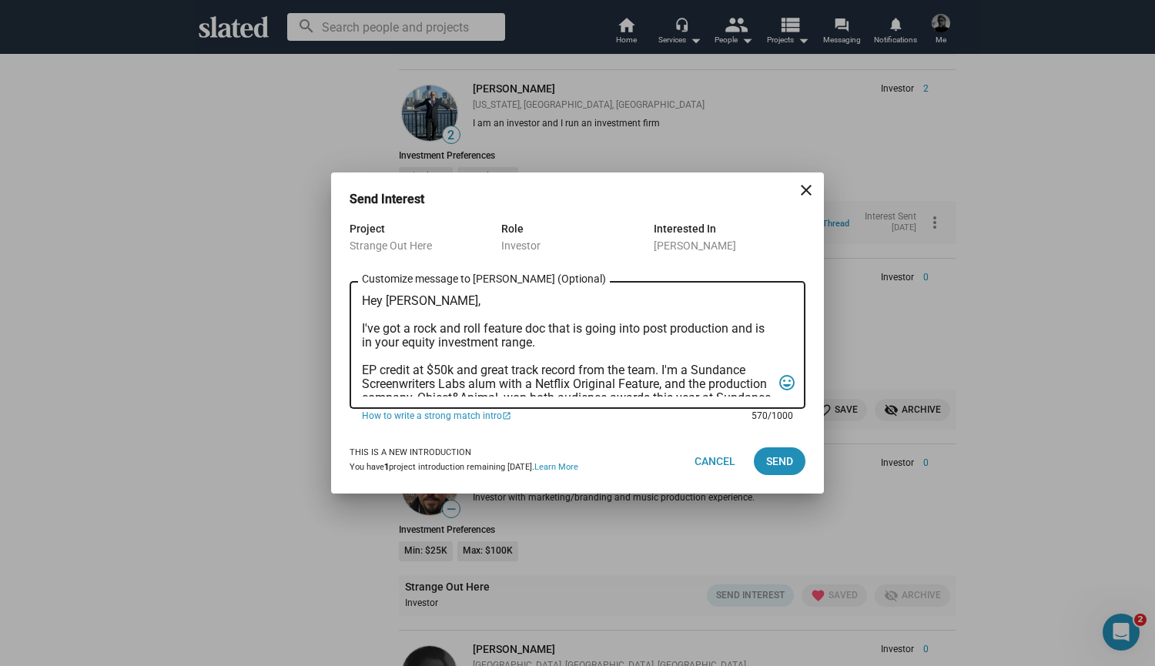
click at [540, 346] on textarea "Hey [PERSON_NAME], I've got a rock and roll feature doc that is going into post…" at bounding box center [567, 345] width 410 height 102
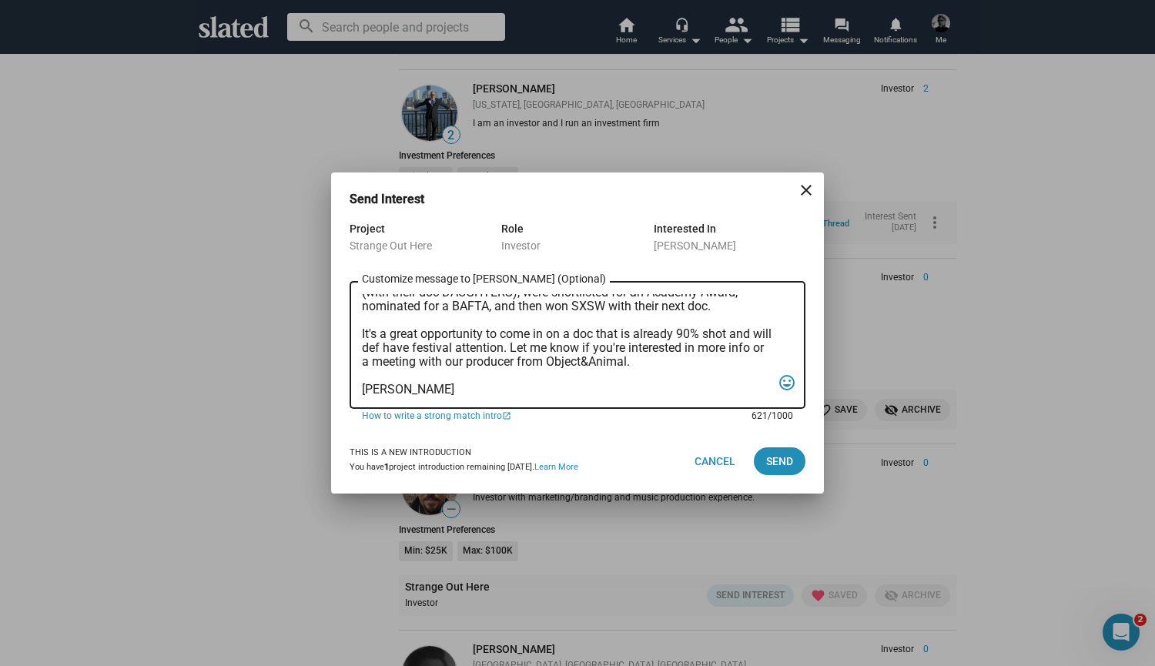
scroll to position [147, 0]
type textarea "Hey [PERSON_NAME], I've got a rock and roll feature doc that is going into post…"
click at [771, 455] on span "Send" at bounding box center [779, 461] width 27 height 28
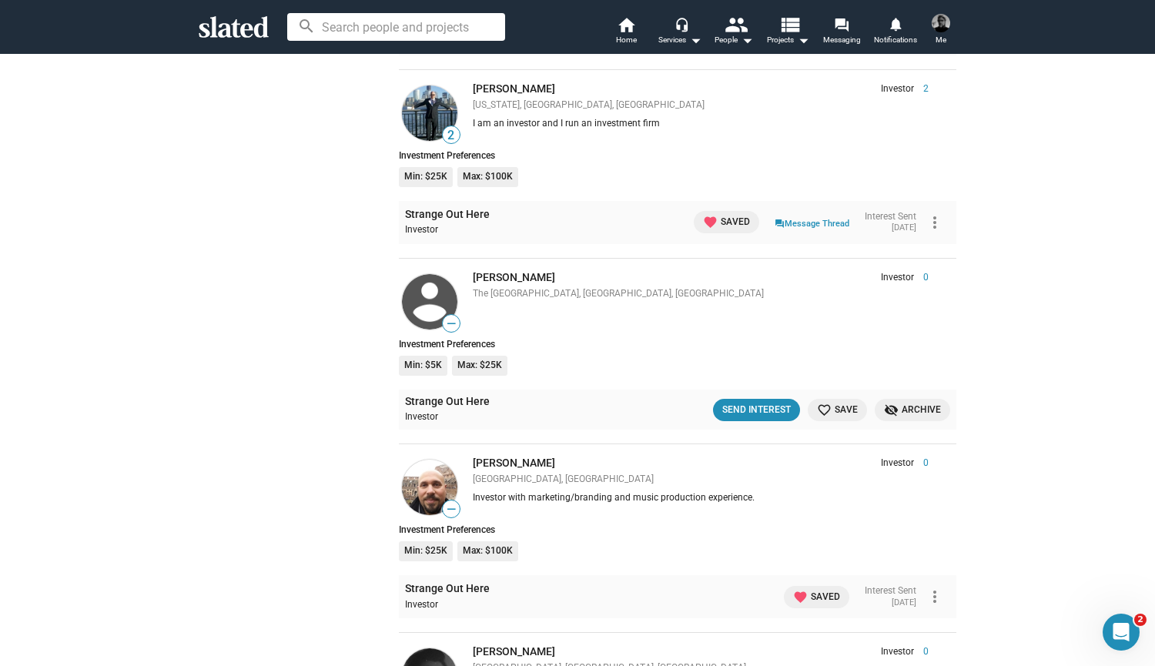
click at [430, 467] on img at bounding box center [429, 487] width 55 height 55
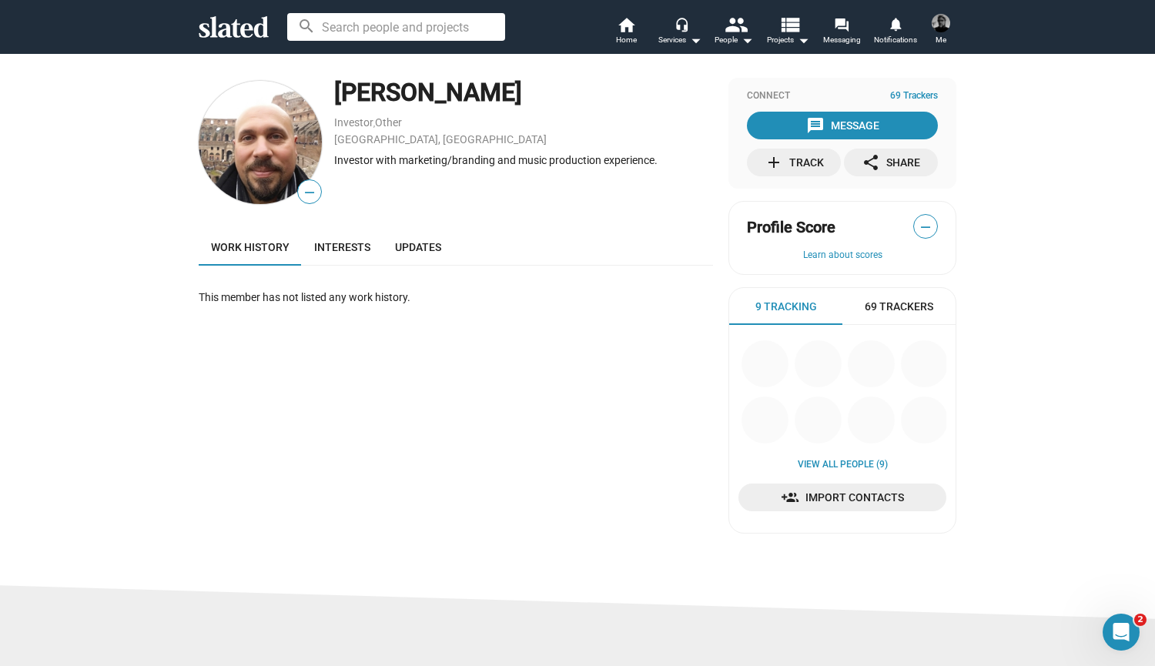
click at [771, 160] on mat-icon "add" at bounding box center [774, 162] width 18 height 18
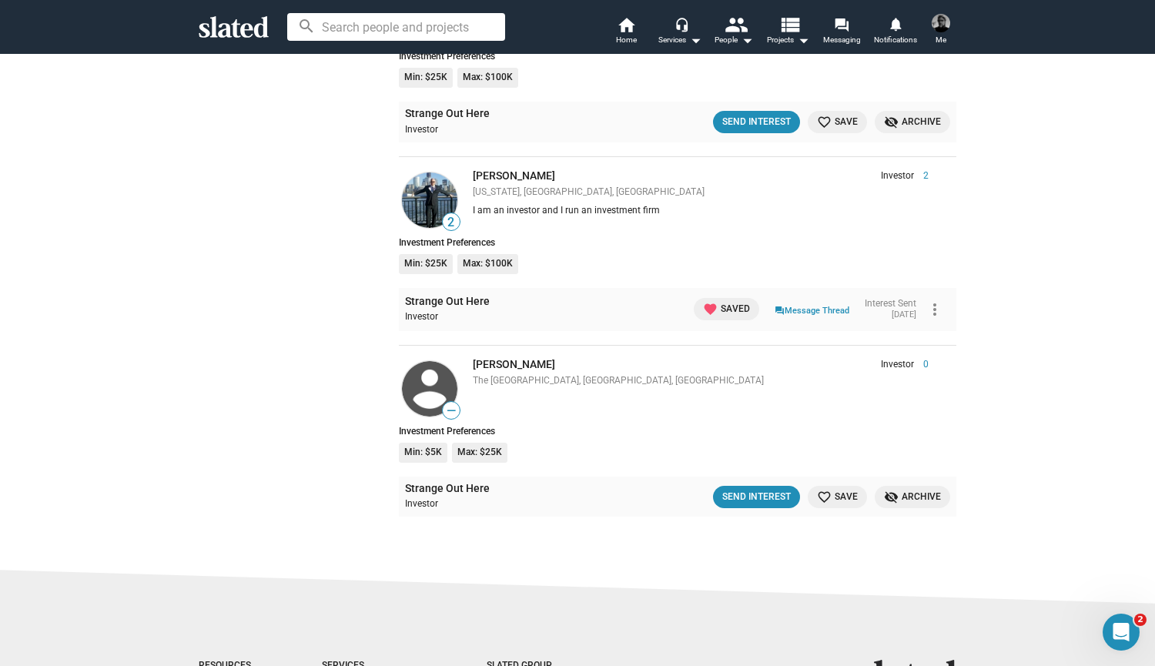
scroll to position [2886, 0]
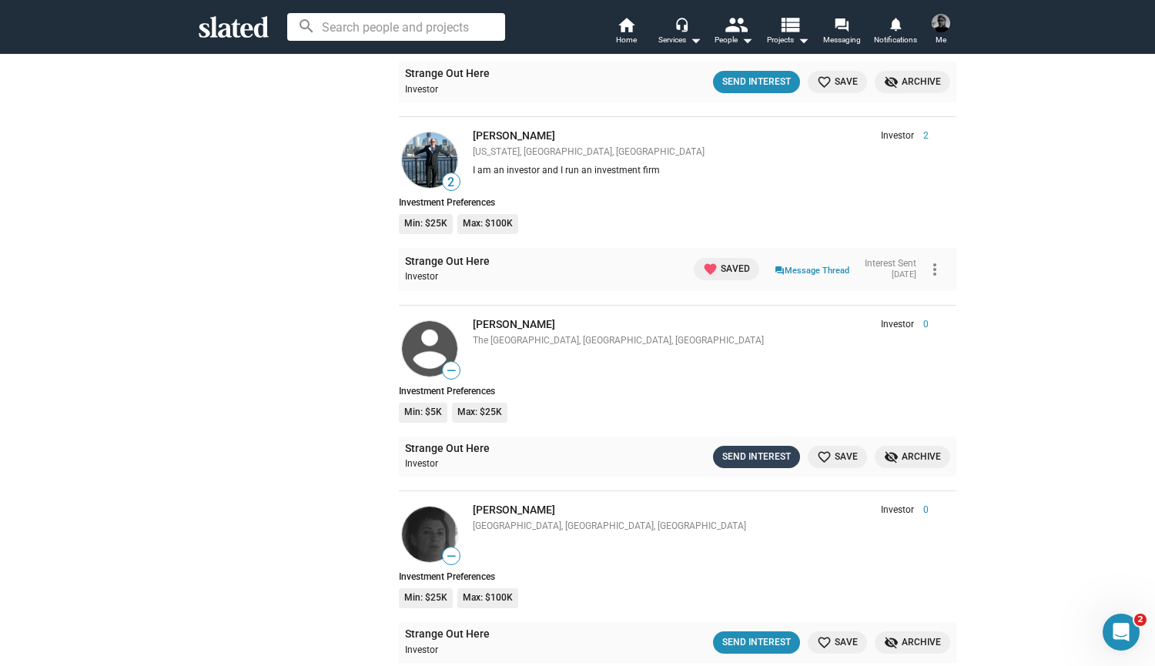
click at [758, 449] on div "Send Interest" at bounding box center [756, 457] width 69 height 16
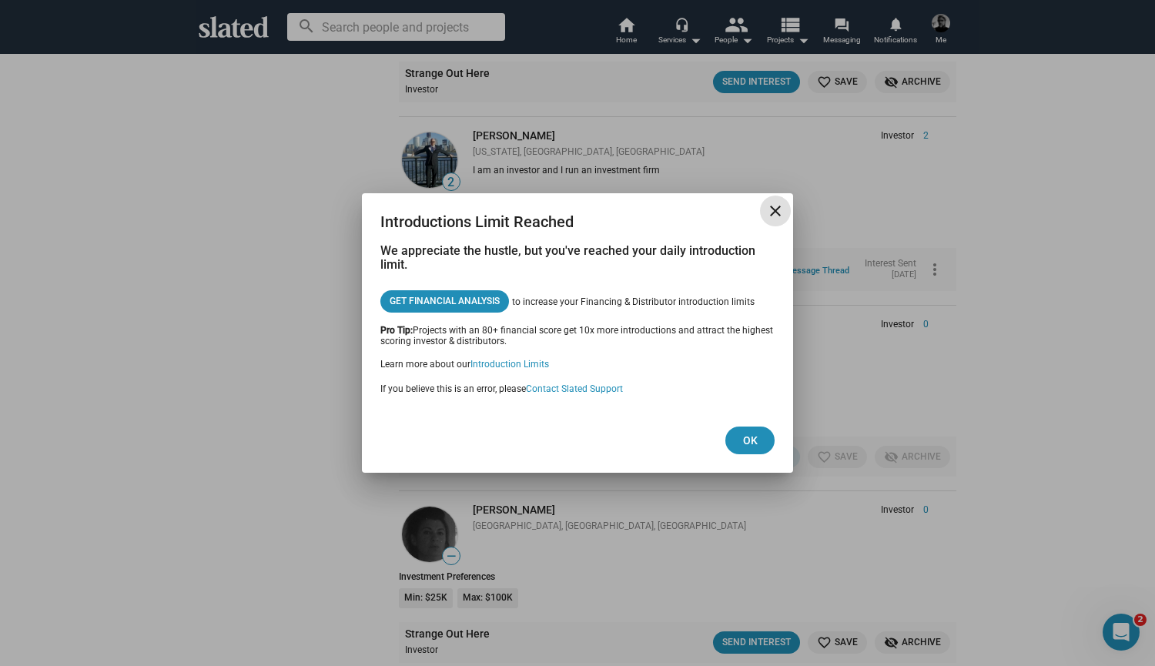
click at [773, 213] on mat-icon "close" at bounding box center [775, 211] width 18 height 18
